Goal: Check status: Check status

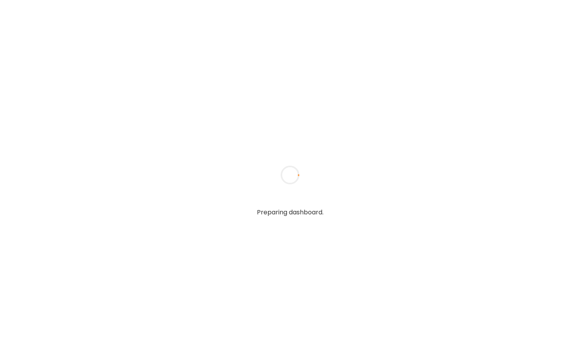
type input "**********"
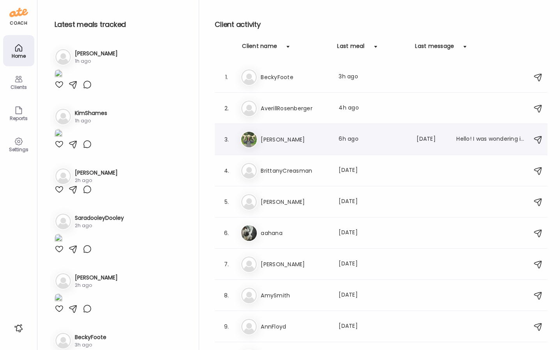
type input "**********"
click at [289, 235] on h3 "aahana" at bounding box center [295, 232] width 69 height 9
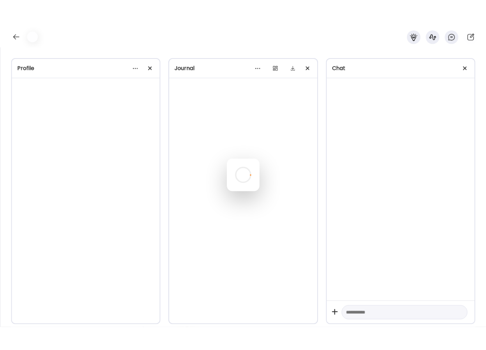
scroll to position [4648, 0]
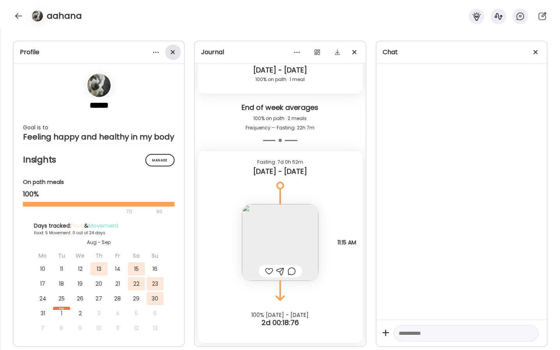
click at [175, 51] on div at bounding box center [173, 52] width 16 height 16
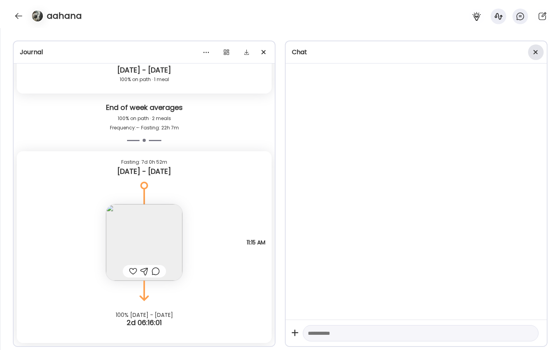
click at [533, 49] on div at bounding box center [536, 52] width 16 height 16
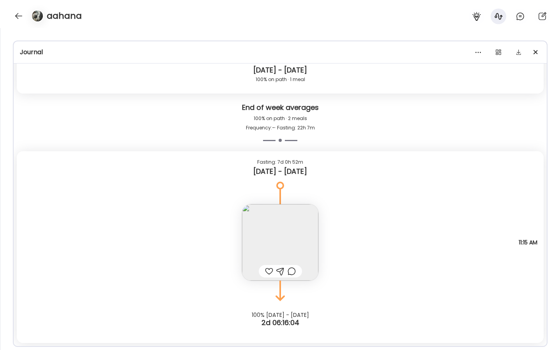
click at [521, 123] on div "100% on path · 2 meals Frequency: – · Fasting: 22h 7m" at bounding box center [280, 123] width 521 height 19
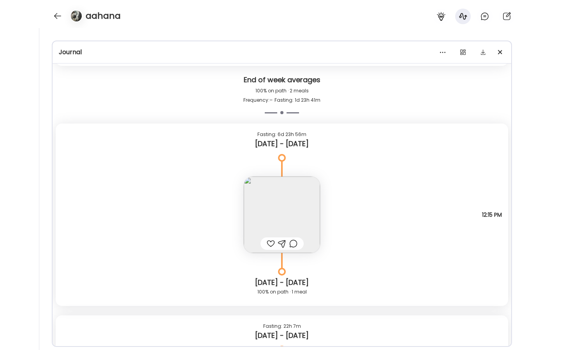
scroll to position [4244, 0]
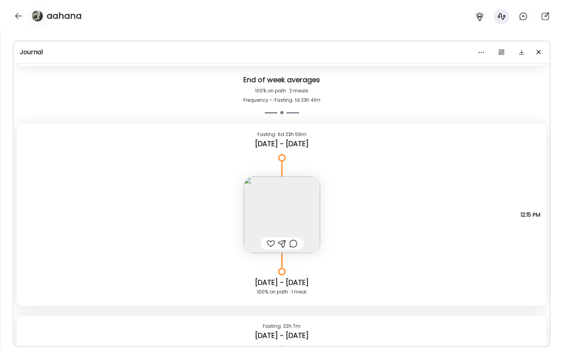
click at [342, 272] on div "[DATE] - [DATE] 100% on path · 1 meal" at bounding box center [282, 289] width 530 height 34
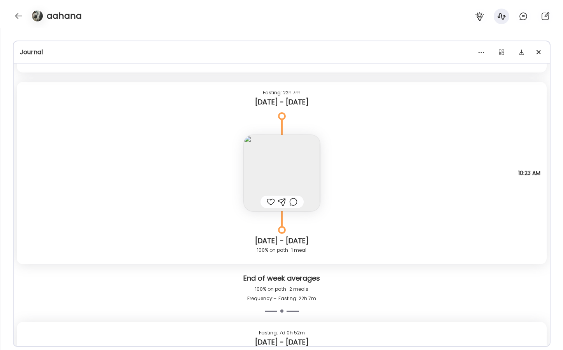
scroll to position [4648, 0]
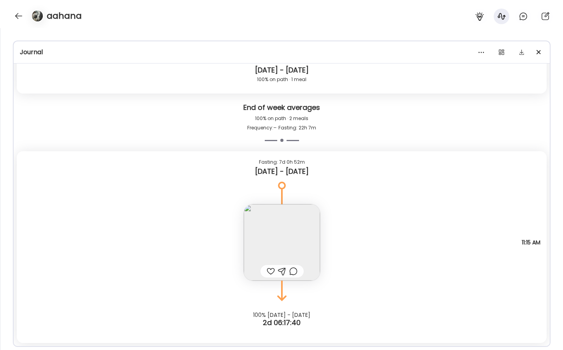
click at [274, 249] on img at bounding box center [282, 242] width 76 height 76
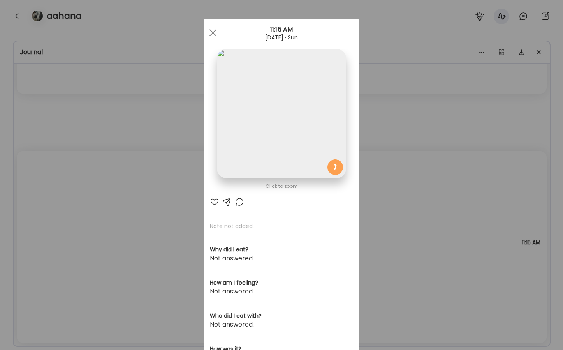
click at [274, 249] on section "Note not added. Why did I eat? Not answered. How am I feeling? Not answered. Wh…" at bounding box center [281, 342] width 143 height 240
click at [383, 168] on div "Ate Coach Dashboard Wahoo! It’s official Take a moment to set up your Coach Pro…" at bounding box center [281, 175] width 563 height 350
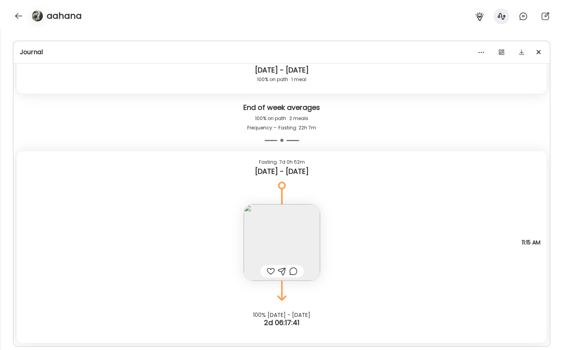
click at [296, 214] on img at bounding box center [282, 242] width 76 height 76
click at [296, 214] on section at bounding box center [282, 214] width 156 height 146
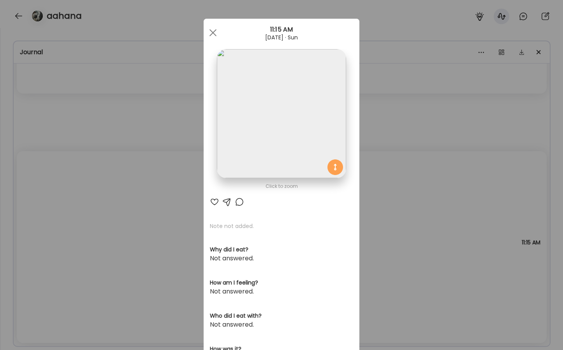
click at [319, 111] on img at bounding box center [281, 113] width 129 height 129
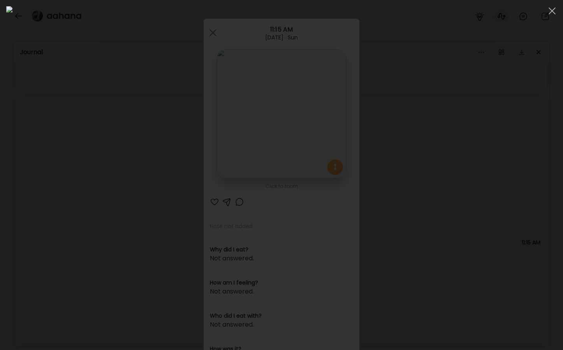
click at [319, 111] on img at bounding box center [281, 174] width 551 height 337
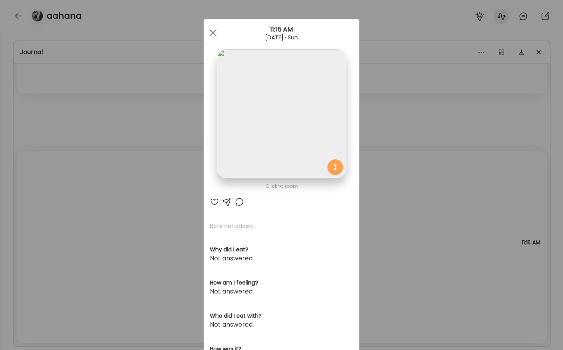
click at [325, 111] on img at bounding box center [281, 113] width 129 height 129
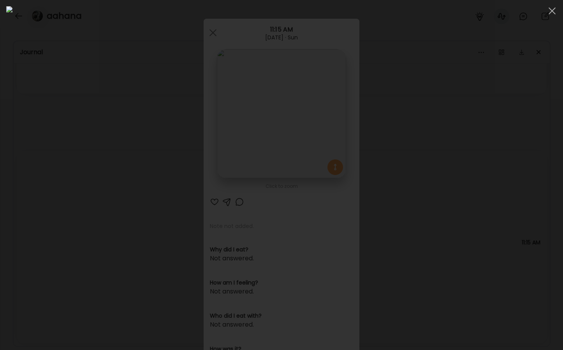
click at [493, 108] on div at bounding box center [281, 174] width 551 height 337
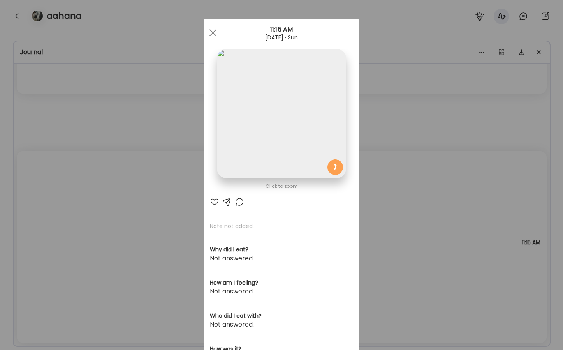
click at [390, 123] on div "Ate Coach Dashboard Wahoo! It’s official Take a moment to set up your Coach Pro…" at bounding box center [281, 175] width 563 height 350
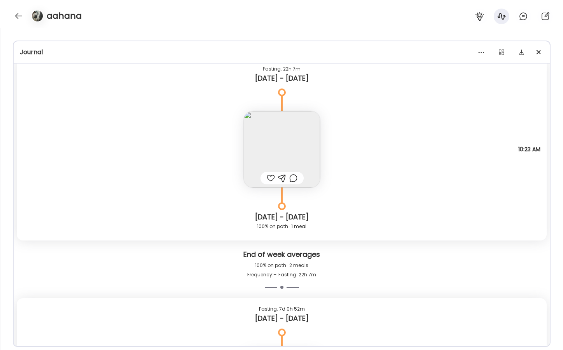
scroll to position [4474, 0]
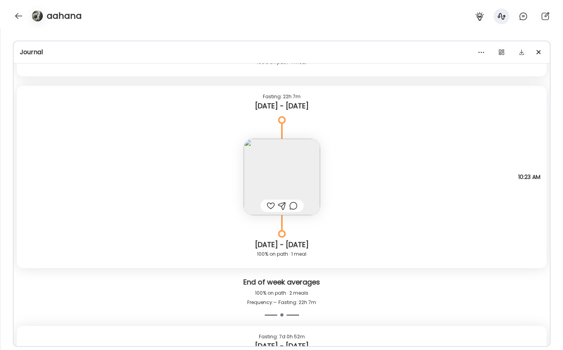
click at [286, 181] on img at bounding box center [282, 177] width 76 height 76
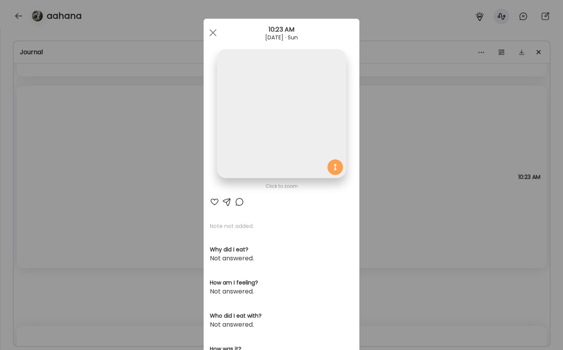
click at [286, 178] on img at bounding box center [281, 113] width 129 height 129
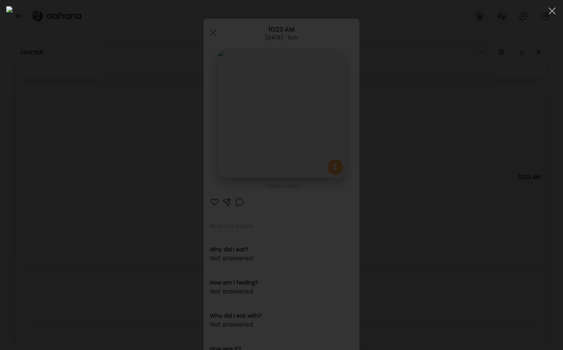
click at [503, 122] on div at bounding box center [281, 174] width 551 height 337
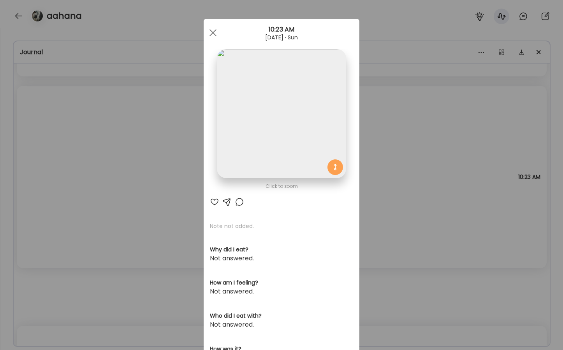
click at [367, 149] on div "Ate Coach Dashboard Wahoo! It’s official Take a moment to set up your Coach Pro…" at bounding box center [281, 175] width 563 height 350
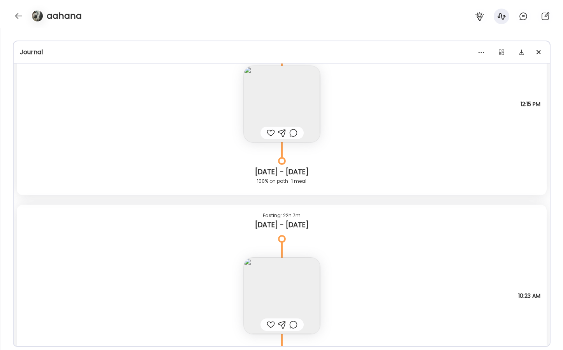
scroll to position [4271, 0]
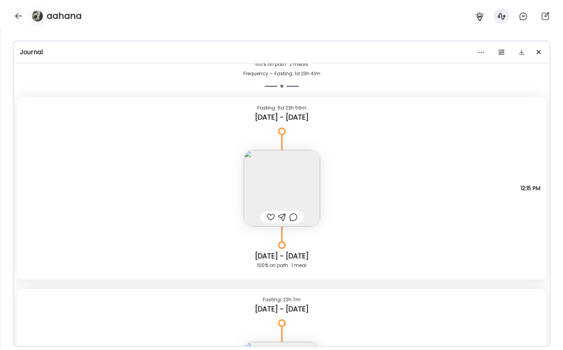
click at [274, 184] on img at bounding box center [282, 188] width 76 height 76
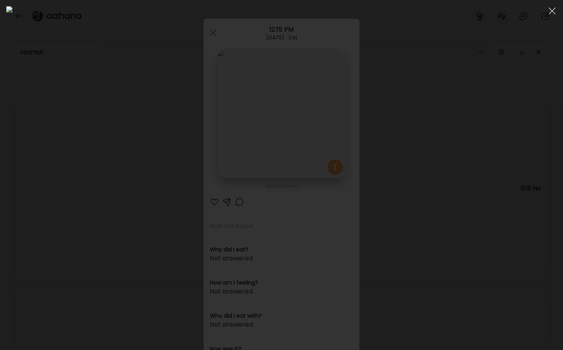
click at [425, 134] on img at bounding box center [281, 174] width 551 height 337
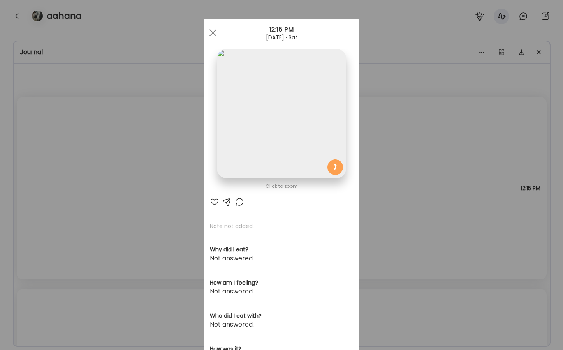
click at [452, 139] on div "Ate Coach Dashboard Wahoo! It’s official Take a moment to set up your Coach Pro…" at bounding box center [281, 175] width 563 height 350
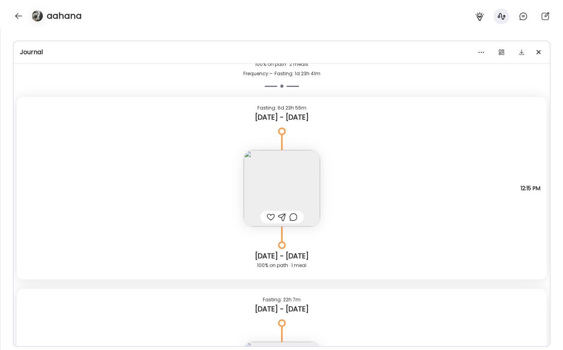
scroll to position [4431, 0]
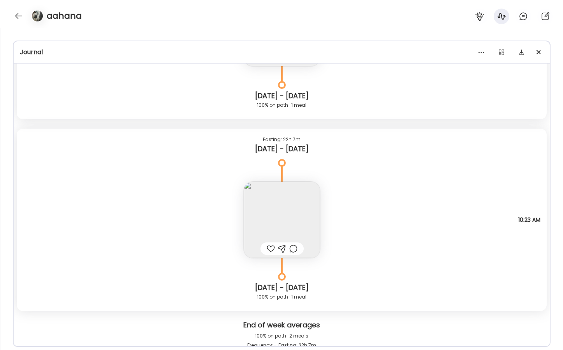
click at [263, 212] on img at bounding box center [282, 220] width 76 height 76
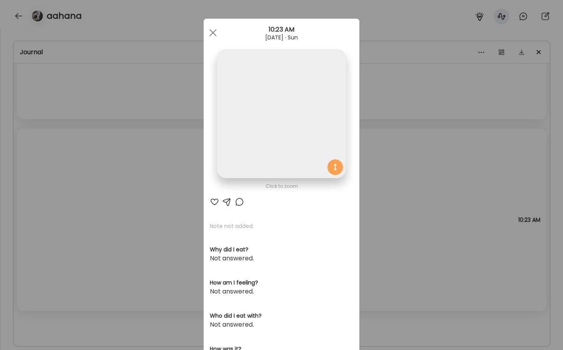
click at [263, 212] on div "Click to zoom AteMate AI Note not added. Why did I eat? Not answered. How am I …" at bounding box center [282, 248] width 156 height 459
click at [281, 123] on img at bounding box center [281, 113] width 129 height 129
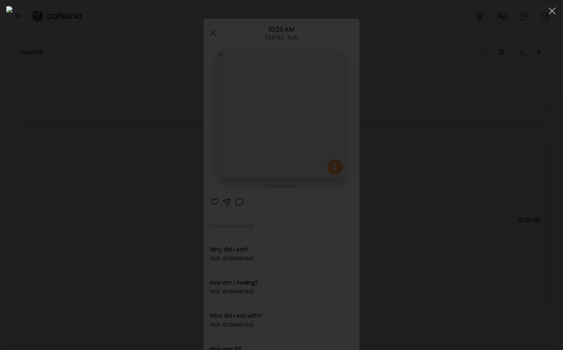
click at [519, 121] on div at bounding box center [281, 174] width 551 height 337
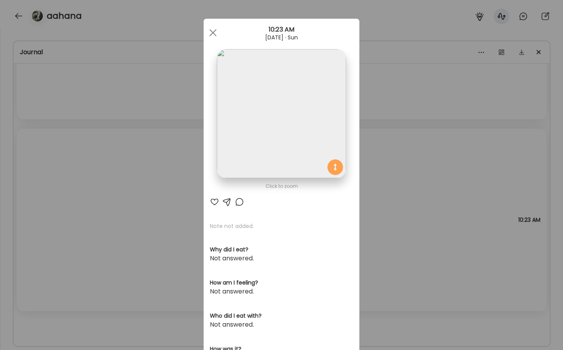
click at [461, 118] on div "Ate Coach Dashboard Wahoo! It’s official Take a moment to set up your Coach Pro…" at bounding box center [281, 175] width 563 height 350
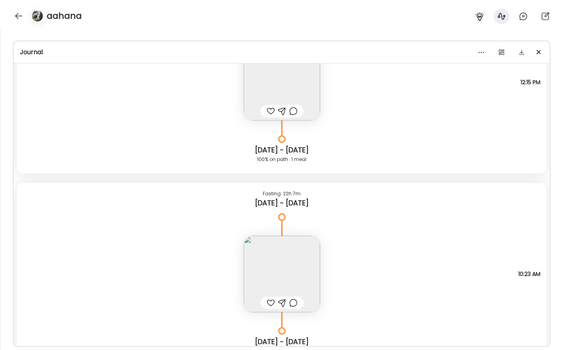
scroll to position [4305, 0]
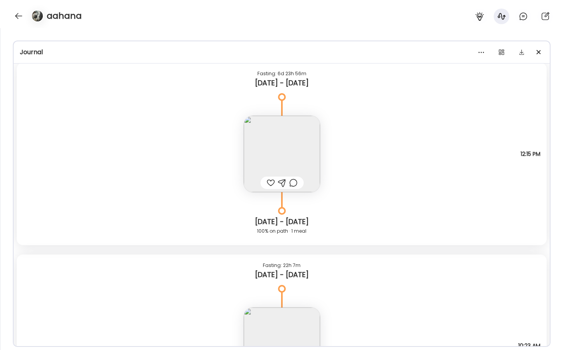
click at [307, 148] on img at bounding box center [282, 154] width 76 height 76
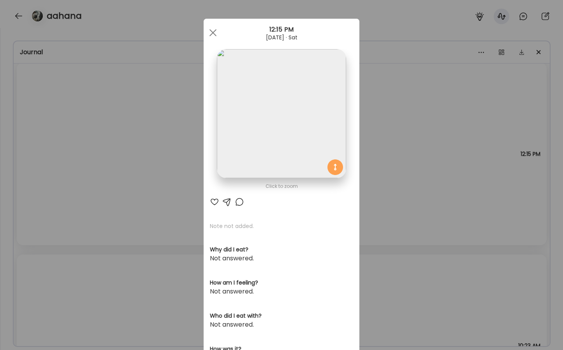
click at [300, 118] on img at bounding box center [281, 113] width 129 height 129
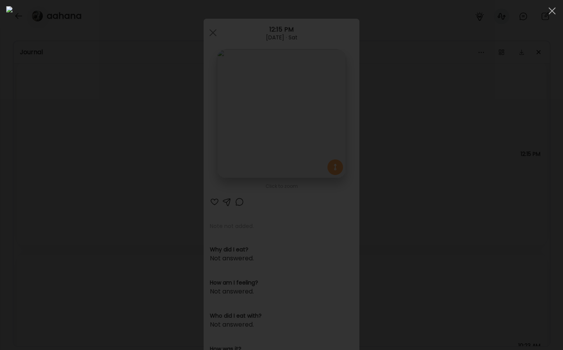
click at [494, 105] on div at bounding box center [281, 174] width 551 height 337
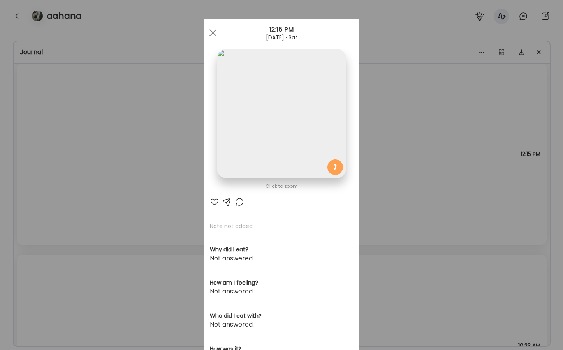
click at [412, 127] on div "Ate Coach Dashboard Wahoo! It’s official Take a moment to set up your Coach Pro…" at bounding box center [281, 175] width 563 height 350
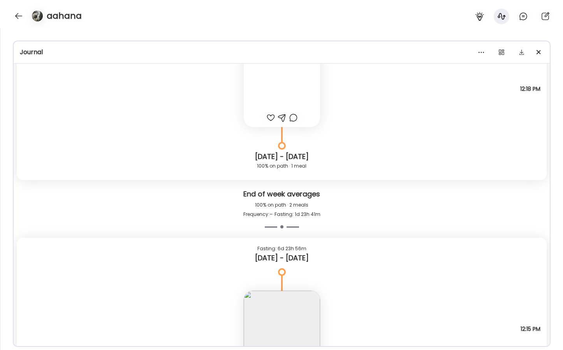
scroll to position [4012, 0]
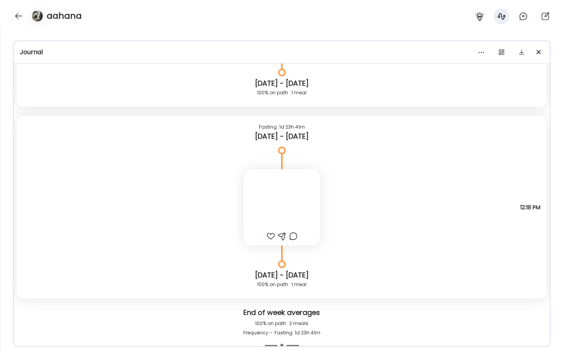
click at [291, 204] on div at bounding box center [282, 207] width 76 height 76
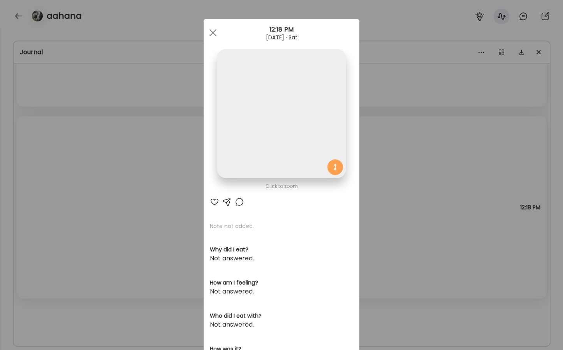
click at [412, 148] on div "Ate Coach Dashboard Wahoo! It’s official Take a moment to set up your Coach Pro…" at bounding box center [281, 175] width 563 height 350
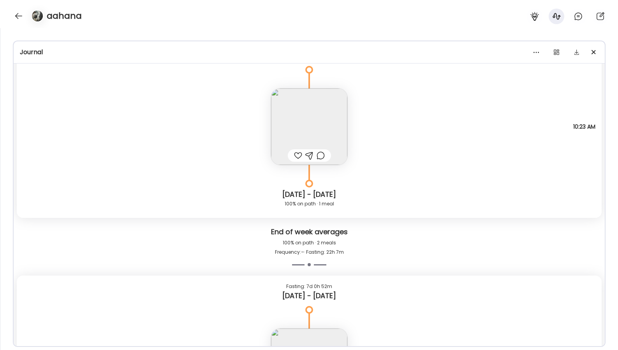
scroll to position [4648, 0]
